Goal: Find specific page/section: Locate a particular part of the current website

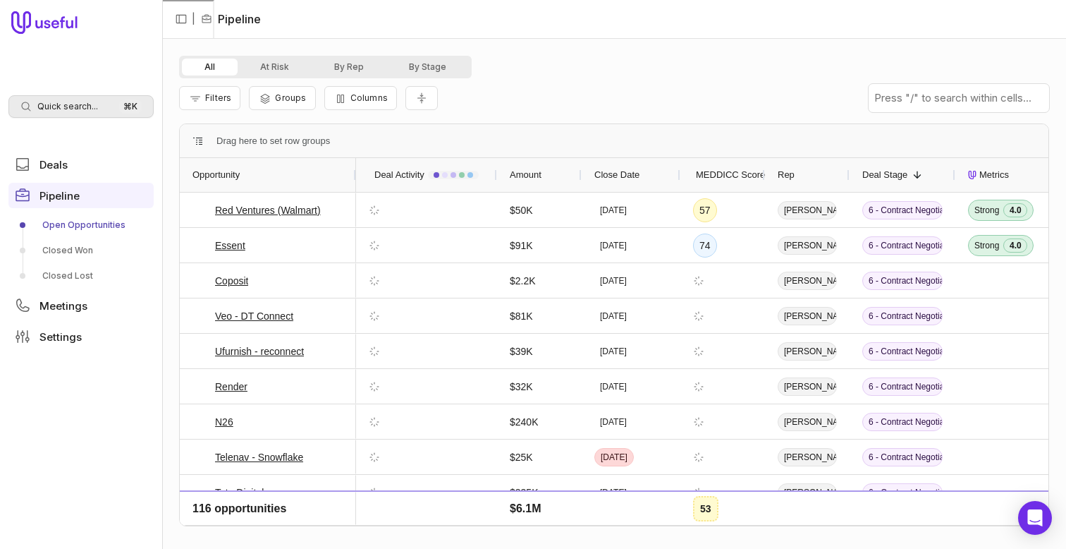
click at [77, 109] on span "Quick search..." at bounding box center [67, 106] width 61 height 11
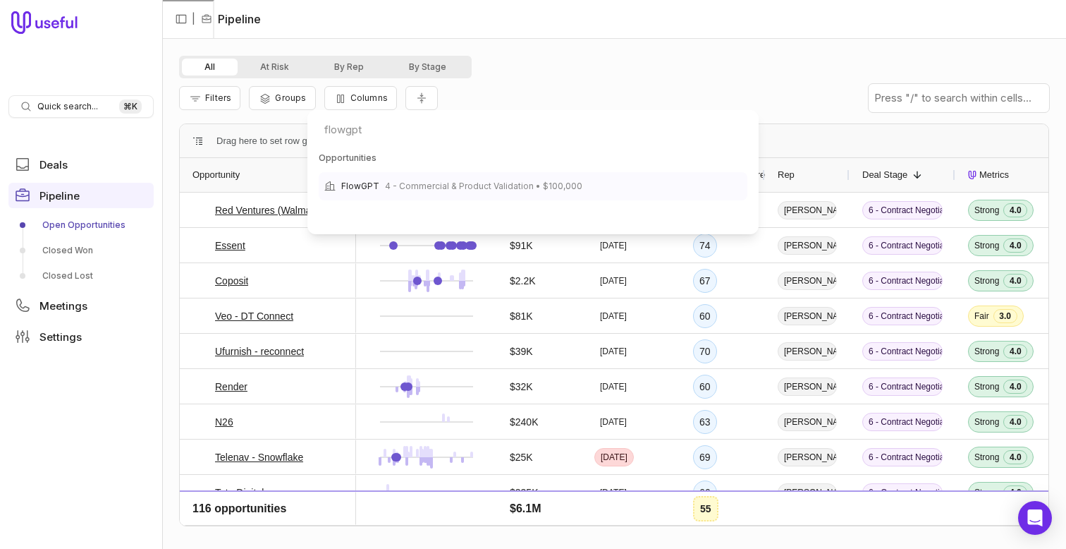
type input "flowgpt"
click at [508, 173] on div "FlowGPT 4 - Commercial & Product Validation • $100,000" at bounding box center [533, 186] width 429 height 28
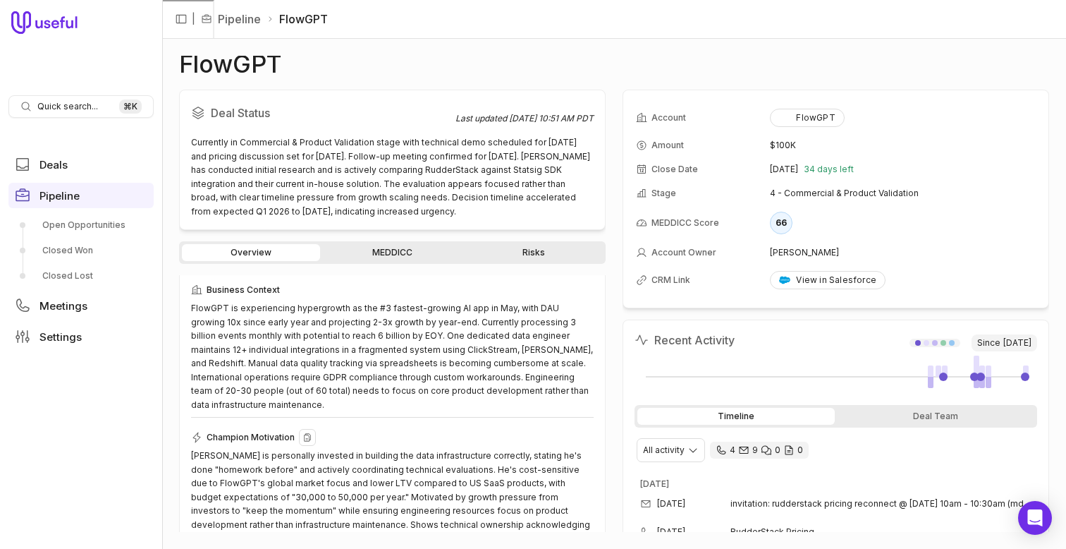
scroll to position [166, 0]
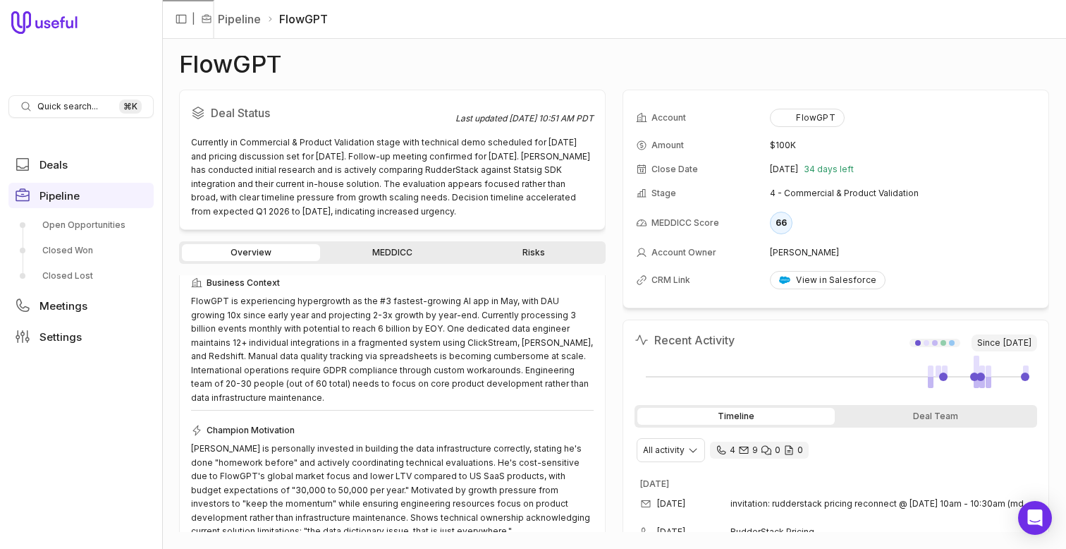
click at [411, 240] on div "Deal Status Last updated Aug 27, 2025, 10:51 AM PDT Currently in Commercial & P…" at bounding box center [392, 311] width 427 height 442
click at [406, 250] on link "MEDDICC" at bounding box center [392, 252] width 138 height 17
